Goal: Task Accomplishment & Management: Manage account settings

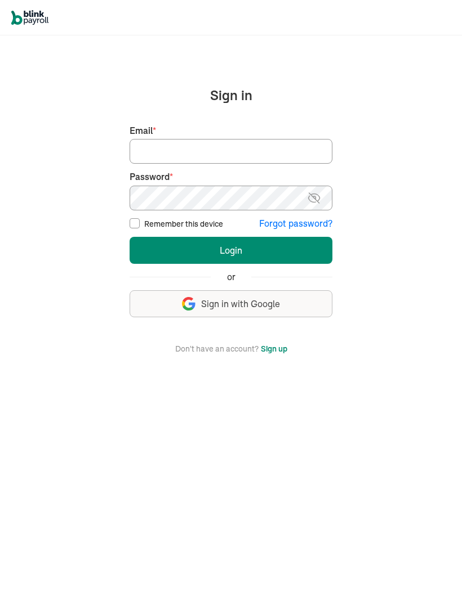
click at [271, 149] on input "Email *" at bounding box center [230, 151] width 203 height 25
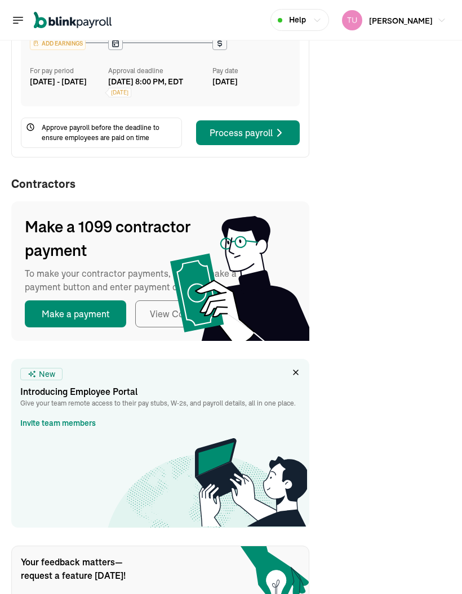
click at [88, 430] on link "Invite team members" at bounding box center [57, 424] width 75 height 12
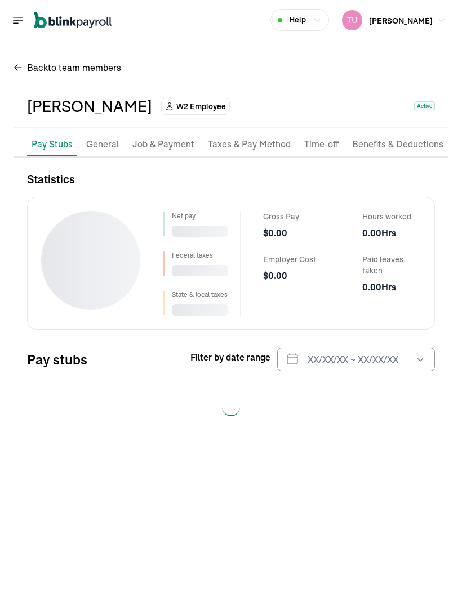
select select "2025"
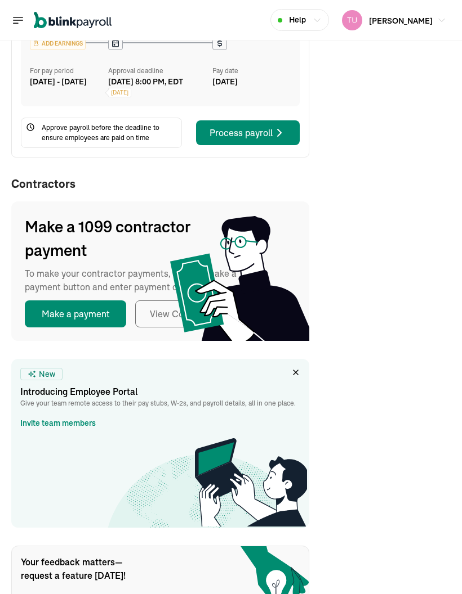
click at [88, 430] on link "Invite team members" at bounding box center [57, 424] width 75 height 12
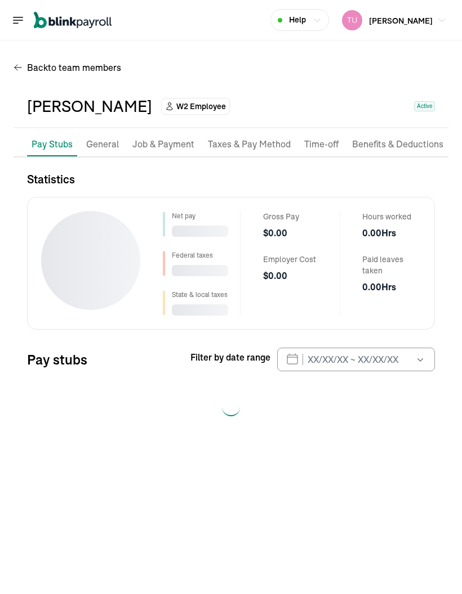
select select "2025"
